Goal: Transaction & Acquisition: Purchase product/service

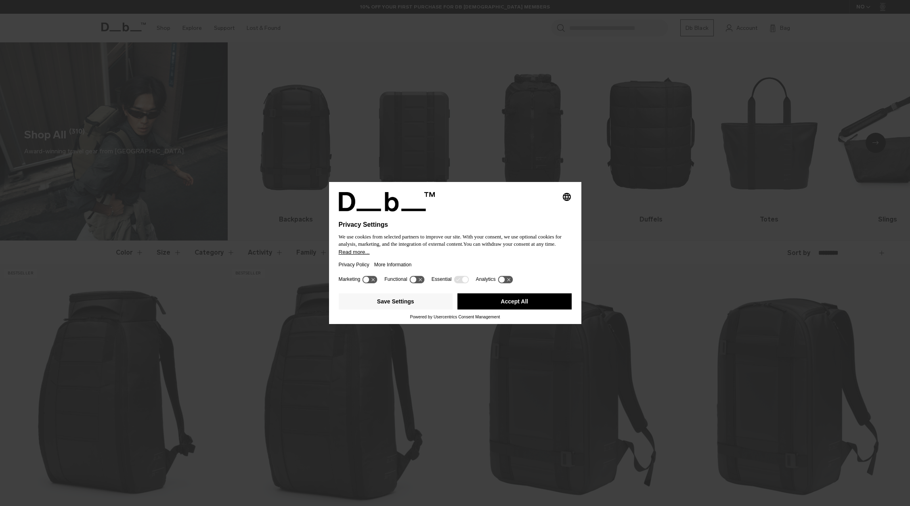
click at [519, 303] on button "Accept All" at bounding box center [514, 301] width 114 height 16
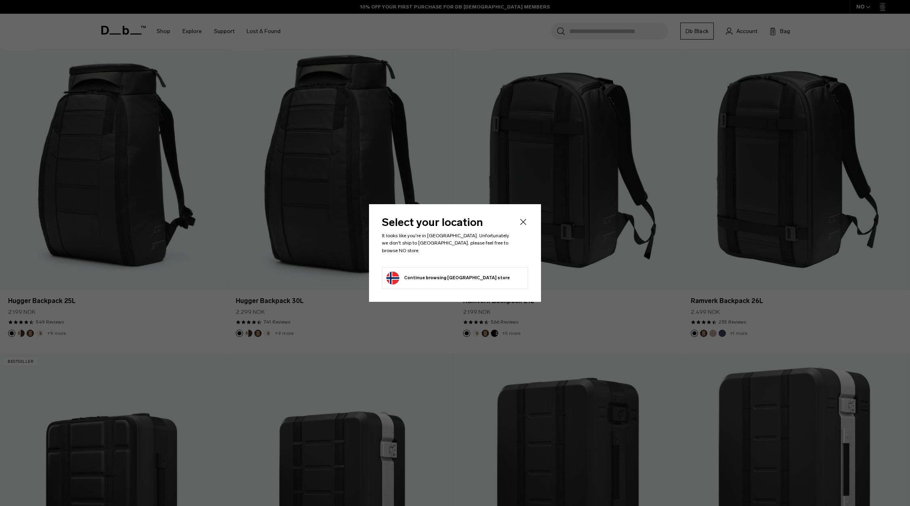
scroll to position [228, 0]
click at [471, 276] on button "Continue browsing Norway store Continue shopping in Norway" at bounding box center [447, 278] width 123 height 13
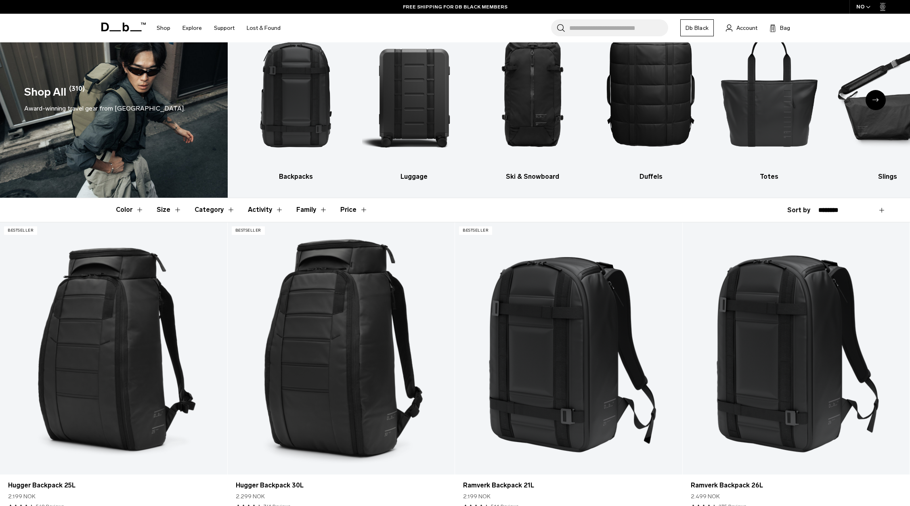
scroll to position [0, 0]
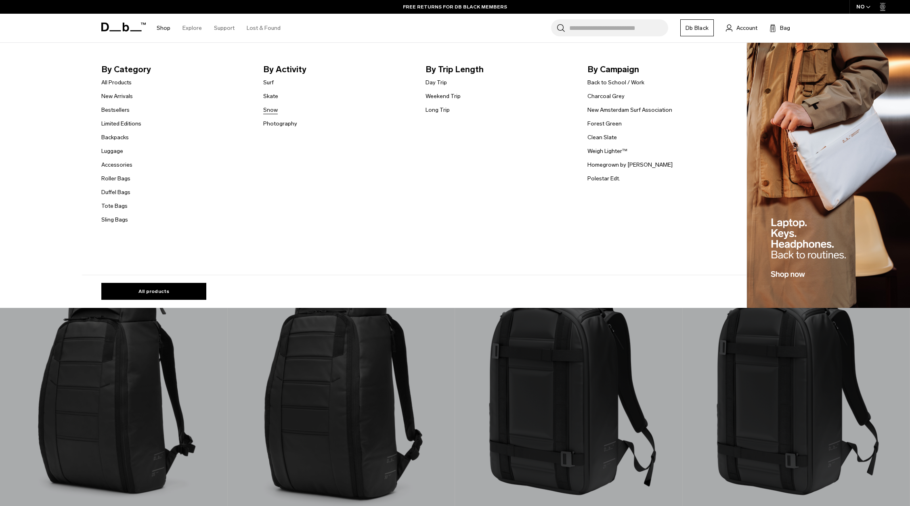
click at [273, 111] on link "Snow" at bounding box center [270, 110] width 15 height 8
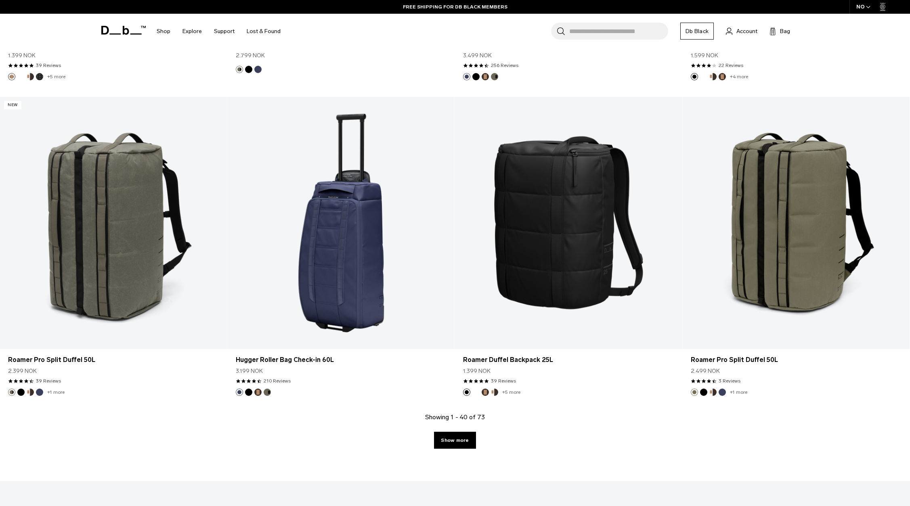
scroll to position [3145, 0]
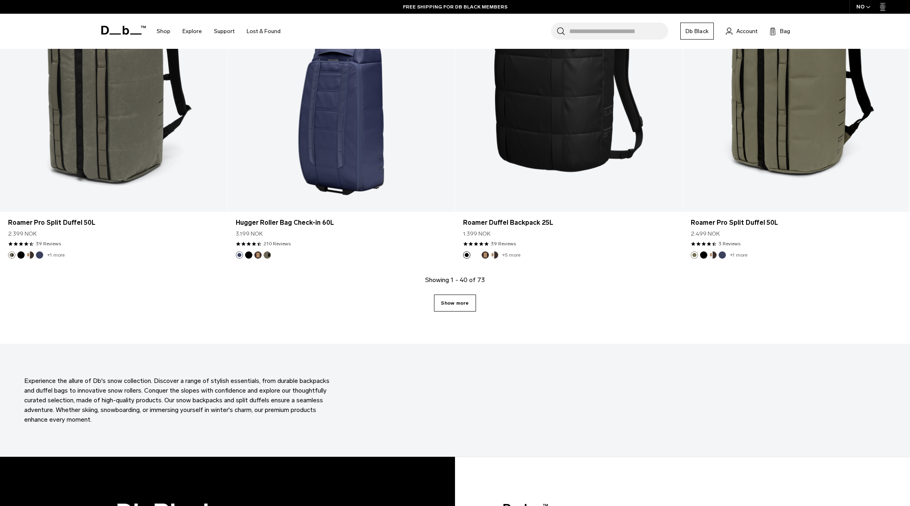
click at [453, 306] on link "Show more" at bounding box center [455, 303] width 42 height 17
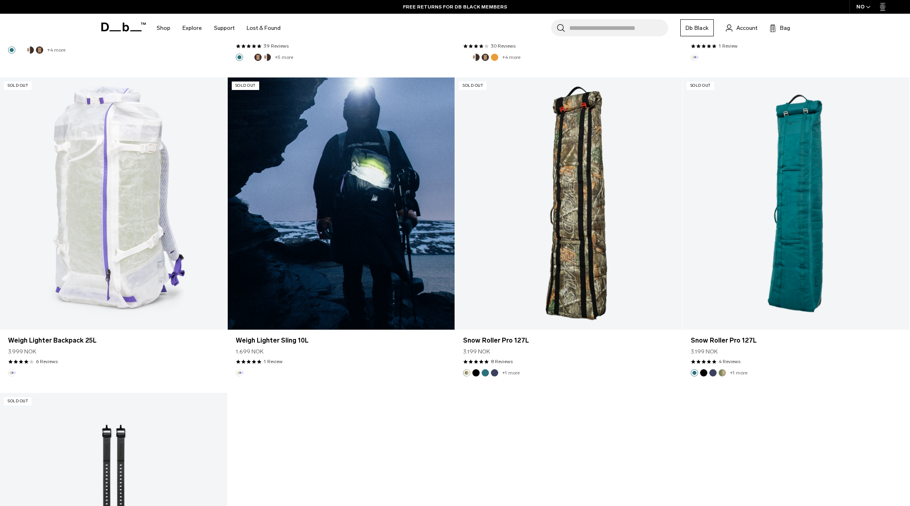
scroll to position [5548, 0]
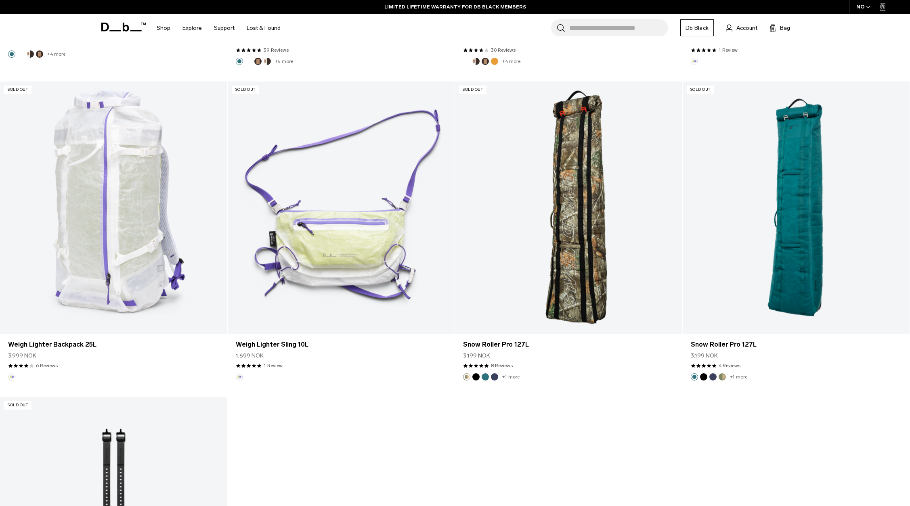
click at [610, 29] on input "Search for Bags, Luggage..." at bounding box center [618, 27] width 99 height 17
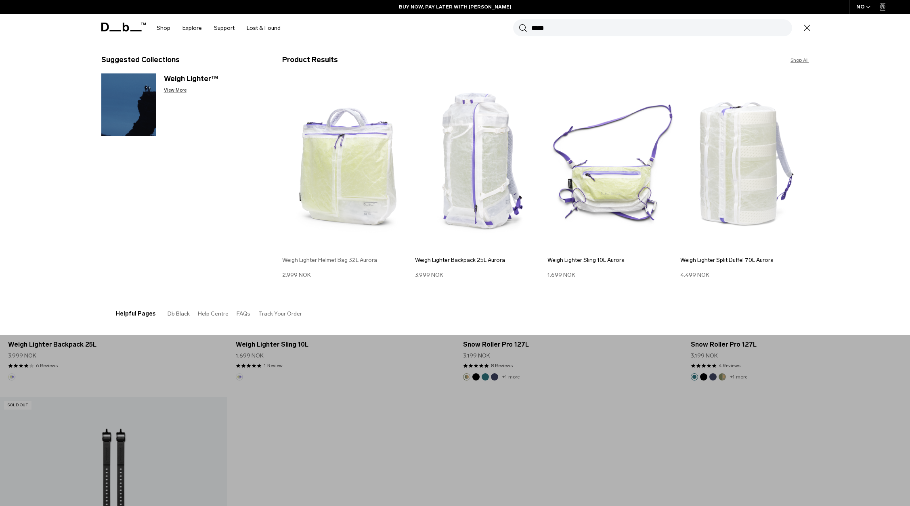
type input "*****"
click at [353, 182] on img at bounding box center [346, 164] width 129 height 173
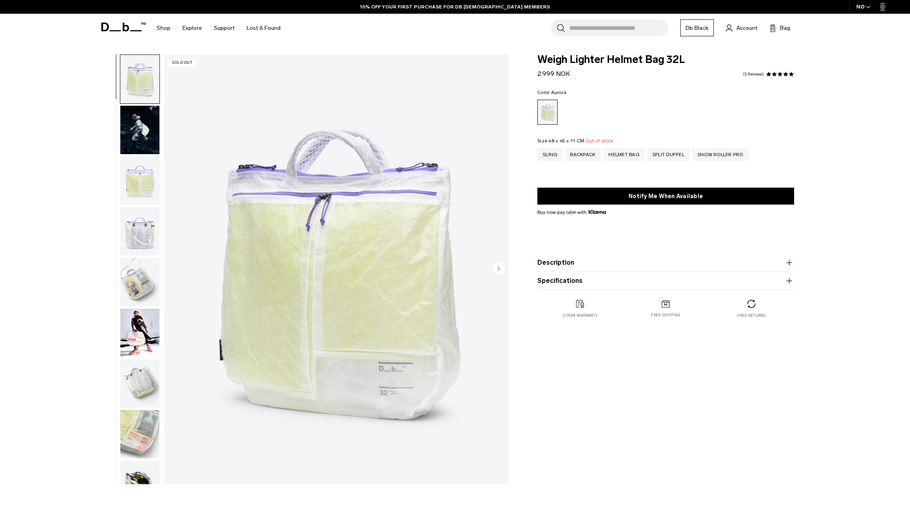
click at [146, 136] on img "button" at bounding box center [139, 130] width 39 height 48
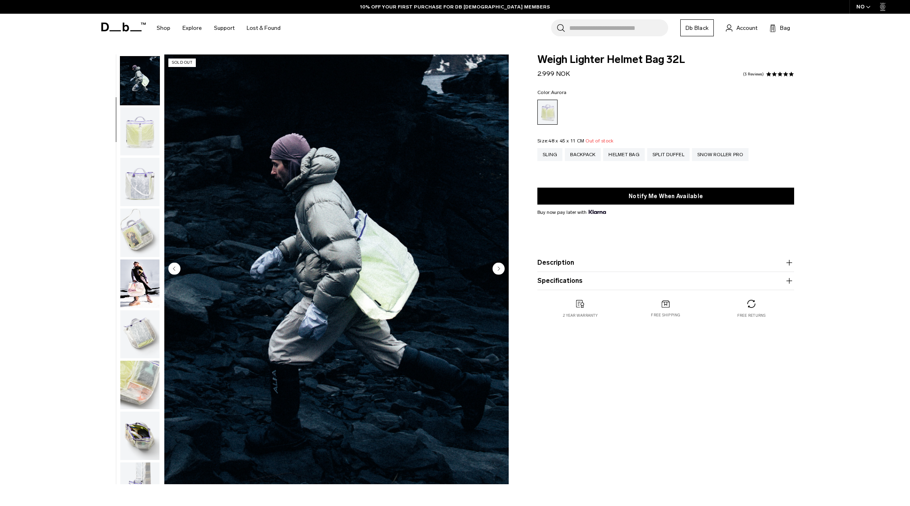
scroll to position [51, 0]
click at [144, 235] on img "button" at bounding box center [139, 231] width 39 height 48
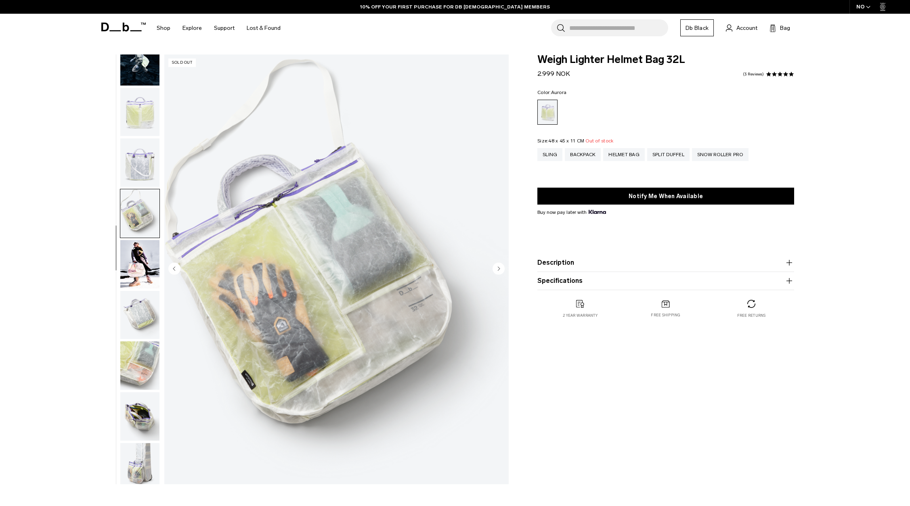
scroll to position [76, 0]
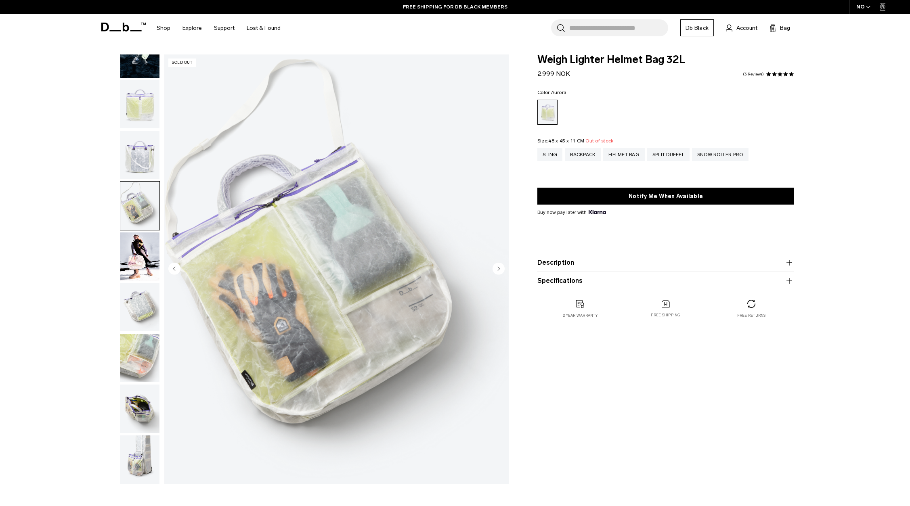
click at [148, 261] on img "button" at bounding box center [139, 256] width 39 height 48
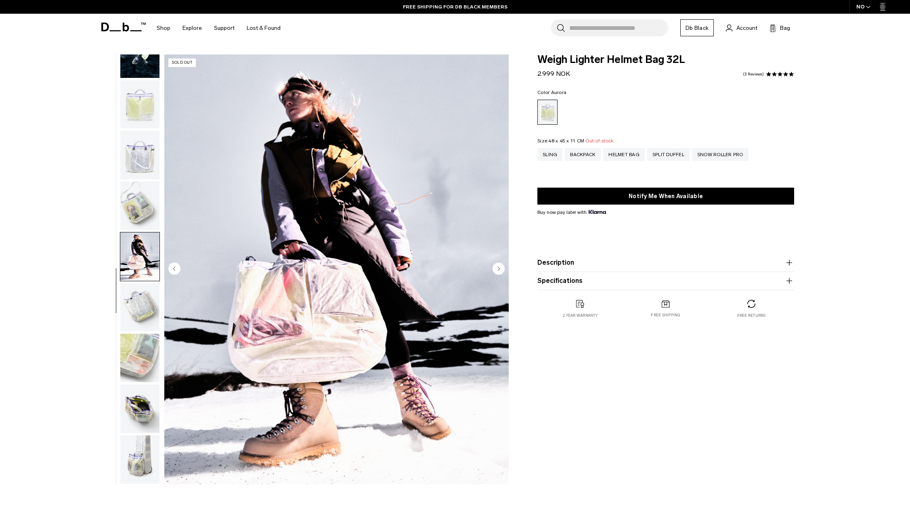
click at [148, 346] on img "button" at bounding box center [139, 358] width 39 height 48
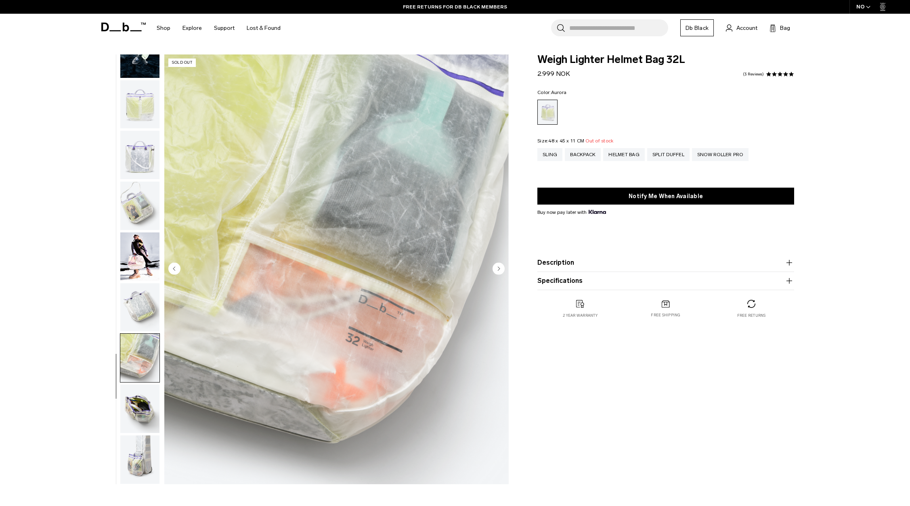
click at [147, 405] on img "button" at bounding box center [139, 409] width 39 height 48
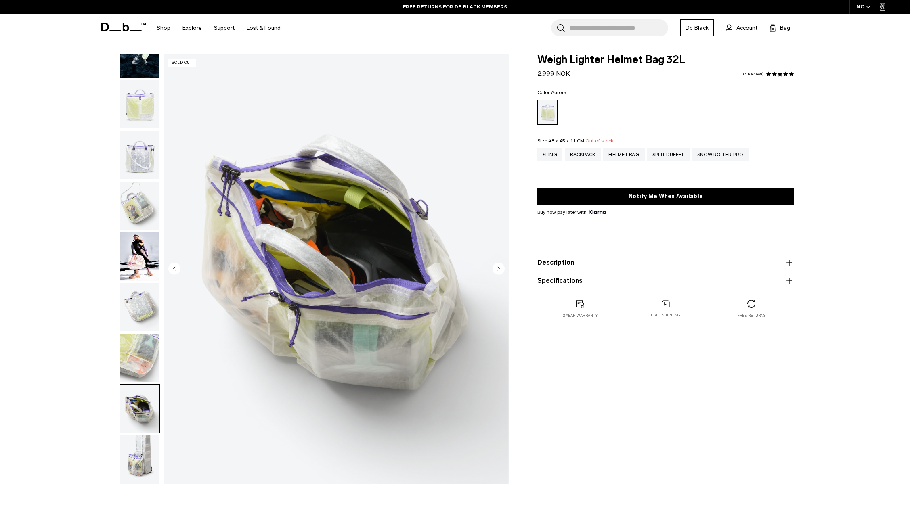
click at [145, 454] on img "button" at bounding box center [139, 459] width 39 height 48
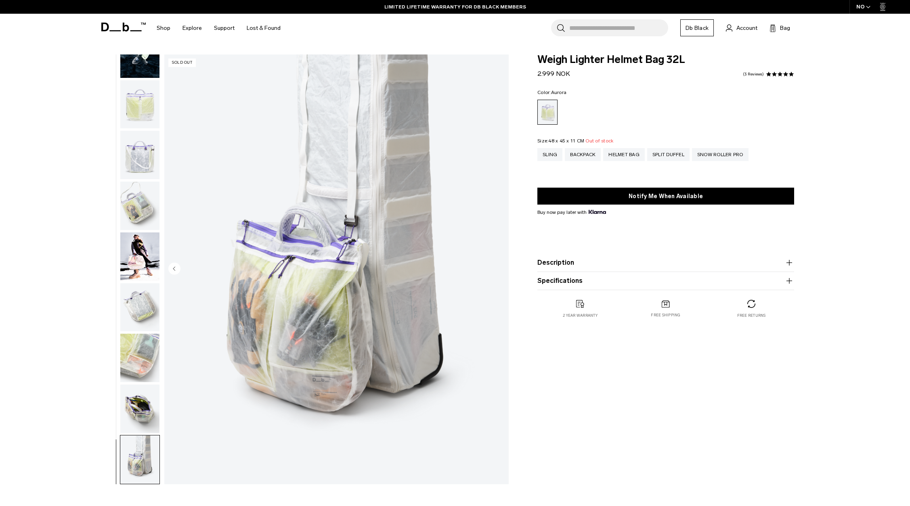
drag, startPoint x: 573, startPoint y: 74, endPoint x: 531, endPoint y: 74, distance: 41.2
click at [531, 74] on div "Weigh Lighter Helmet Bag 32L 2.999 NOK 5.0 star rating 3 Reviews Color: Aurora …" at bounding box center [665, 194] width 305 height 280
copy span "2.999 NOK"
click at [685, 107] on ul at bounding box center [665, 112] width 257 height 25
drag, startPoint x: 584, startPoint y: 156, endPoint x: 576, endPoint y: 155, distance: 8.2
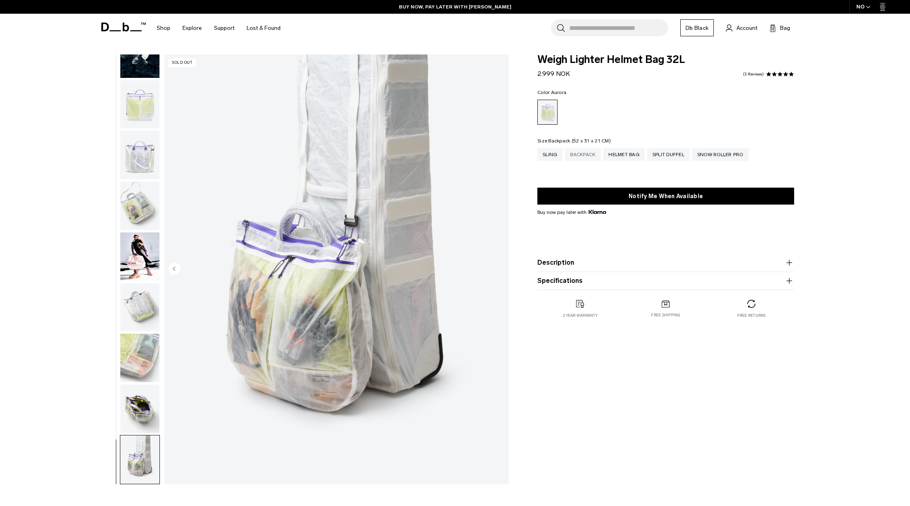
click at [584, 156] on div "Backpack" at bounding box center [583, 154] width 36 height 13
